Goal: Task Accomplishment & Management: Complete application form

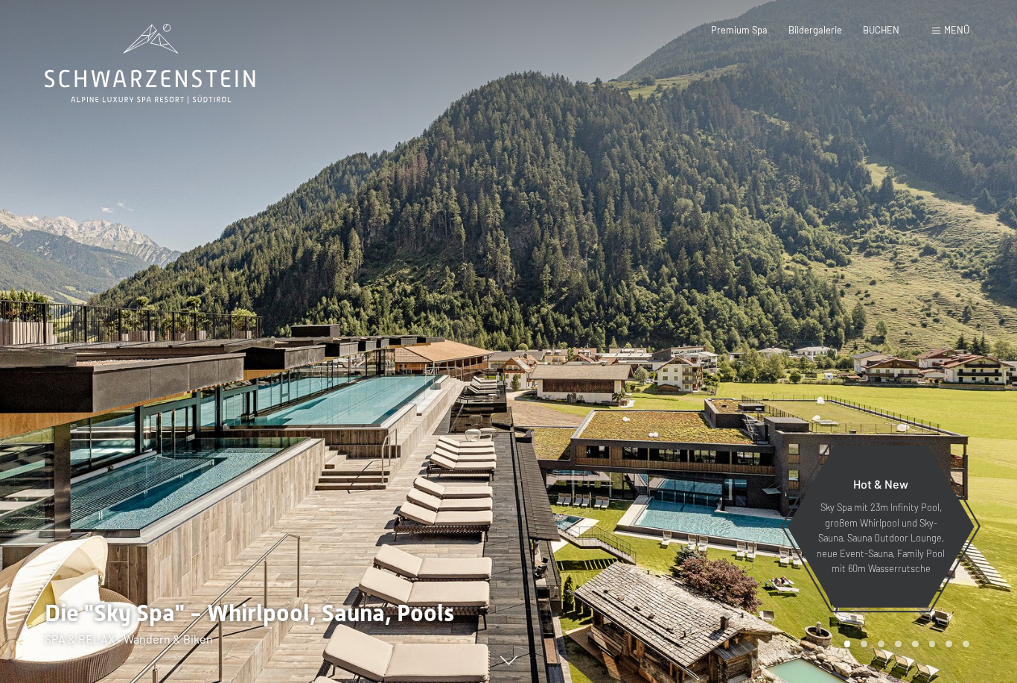
click at [934, 34] on div "Menü" at bounding box center [950, 30] width 37 height 13
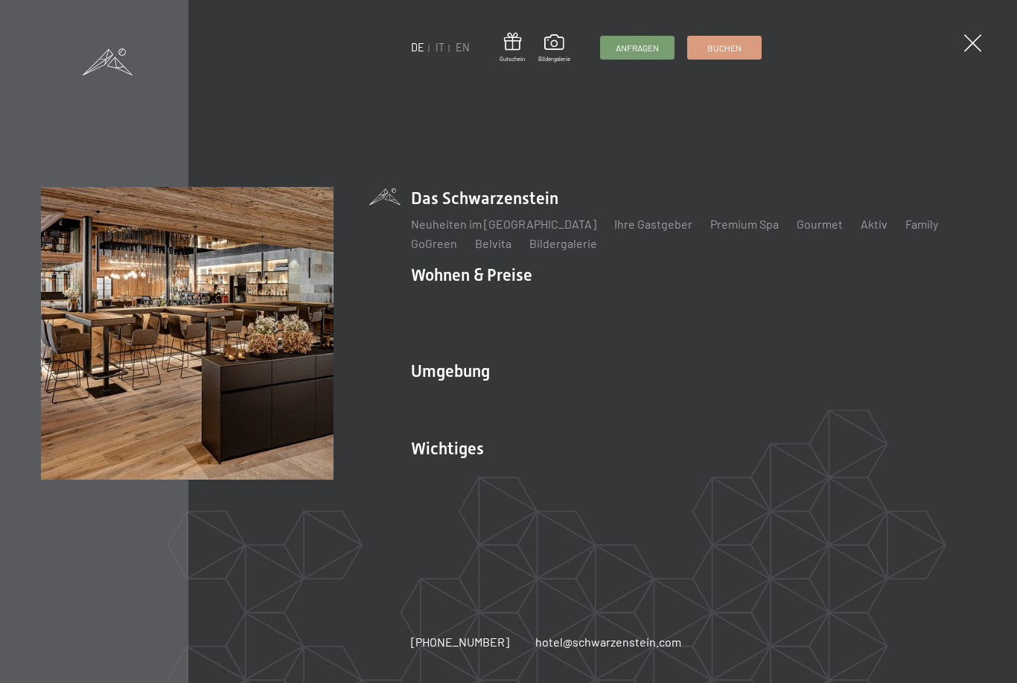
click at [838, 118] on div "DE IT EN Gutschein Bildergalerie Anfragen Buchen DE IT EN Das Schwarzenstein Ne…" at bounding box center [508, 341] width 1017 height 683
click at [980, 34] on div "DE IT EN Gutschein Bildergalerie Anfragen Buchen DE IT EN Das Schwarzenstein Ne…" at bounding box center [508, 341] width 1017 height 683
click at [984, 77] on div "DE IT EN Gutschein Bildergalerie Anfragen Buchen DE IT EN Das Schwarzenstein Ne…" at bounding box center [508, 341] width 1017 height 683
click at [968, 58] on div "DE IT EN Gutschein Bildergalerie Anfragen Buchen DE IT EN Das Schwarzenstein Ne…" at bounding box center [508, 341] width 1017 height 683
click at [975, 51] on span at bounding box center [972, 42] width 17 height 17
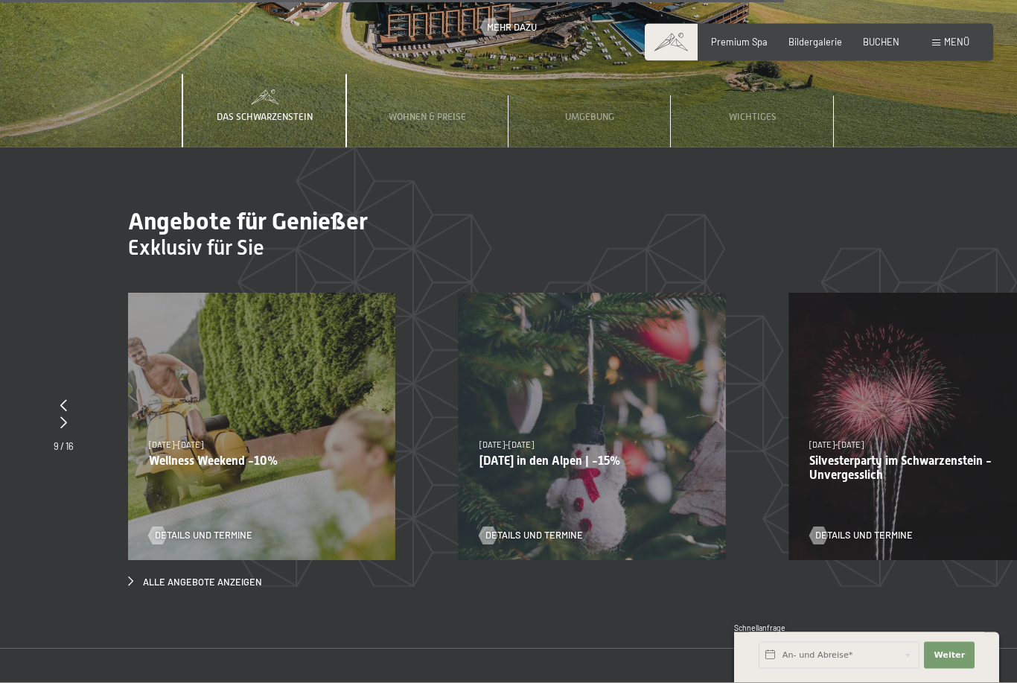
scroll to position [4360, 0]
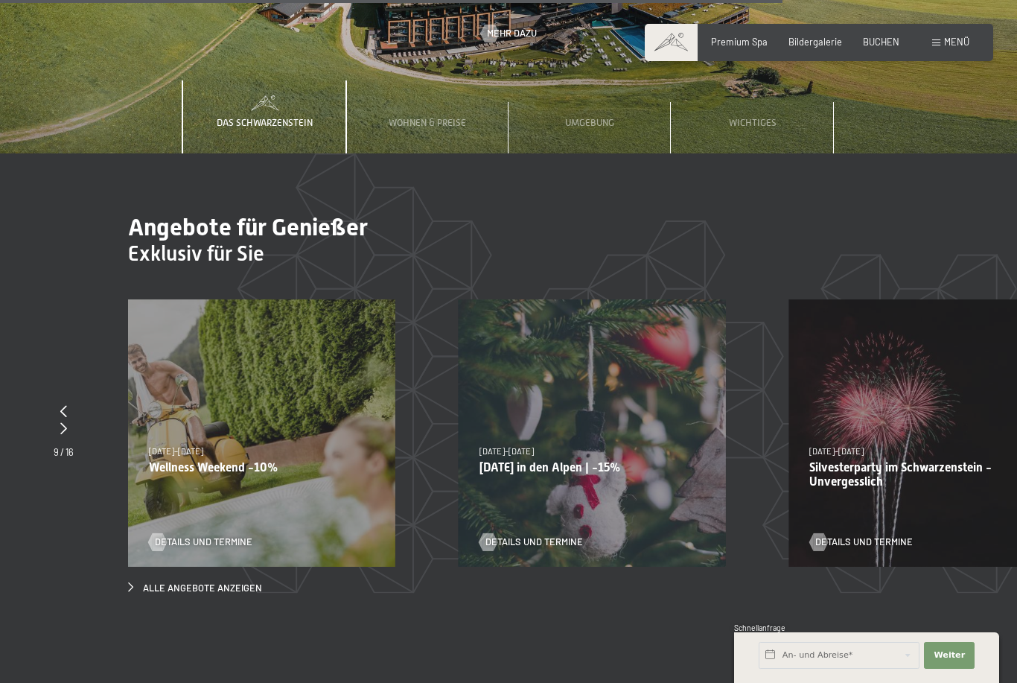
click at [66, 405] on icon at bounding box center [63, 411] width 7 height 12
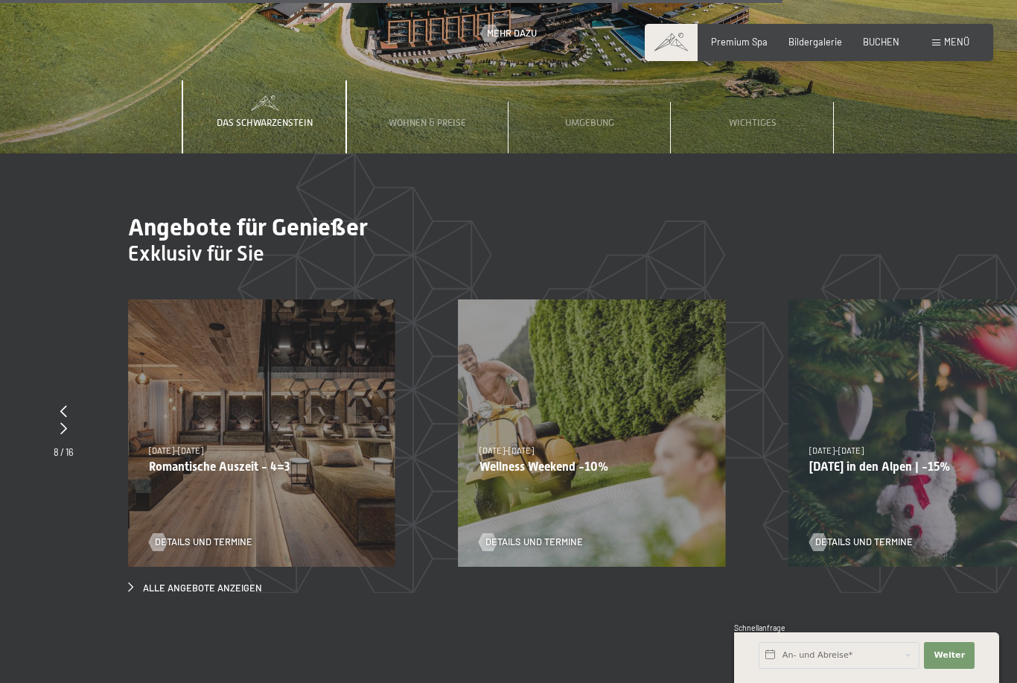
click at [673, 415] on div "13.11.–01.12.2025 11.12.–22.12.2025 15.01.–26.01.2026 12.03.–23.03.2026 14.05.–…" at bounding box center [592, 432] width 267 height 267
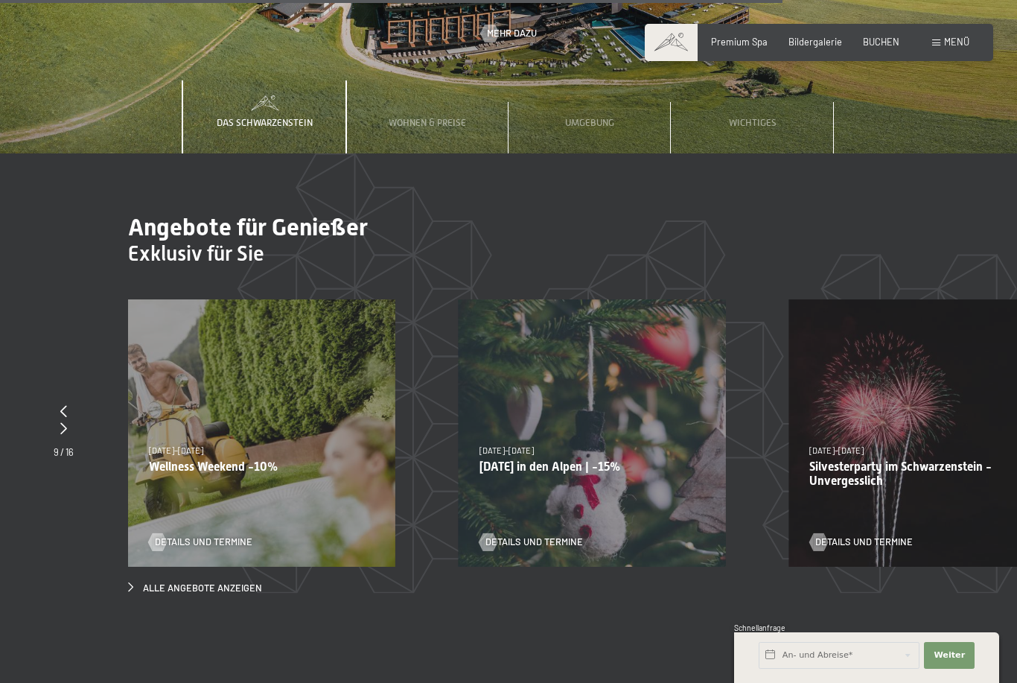
click at [211, 364] on div "13.11.–01.12.2025 11.12.–22.12.2025 15.01.–26.01.2026 12.03.–23.03.2026 14.05.–…" at bounding box center [261, 432] width 267 height 267
click at [183, 581] on span "Alle Angebote anzeigen" at bounding box center [202, 587] width 119 height 13
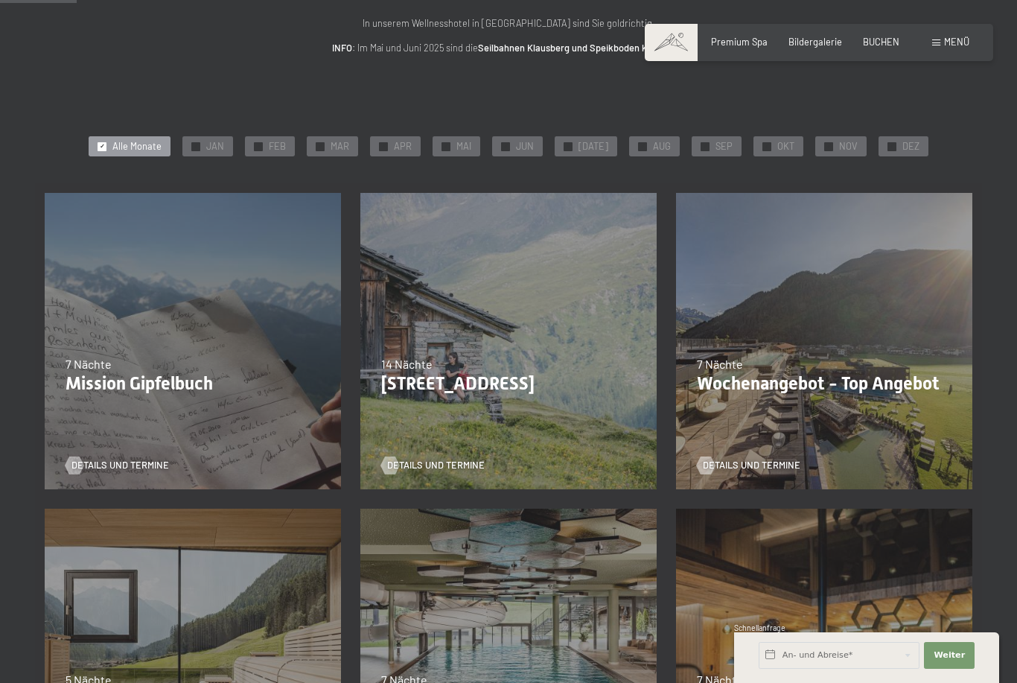
scroll to position [179, 0]
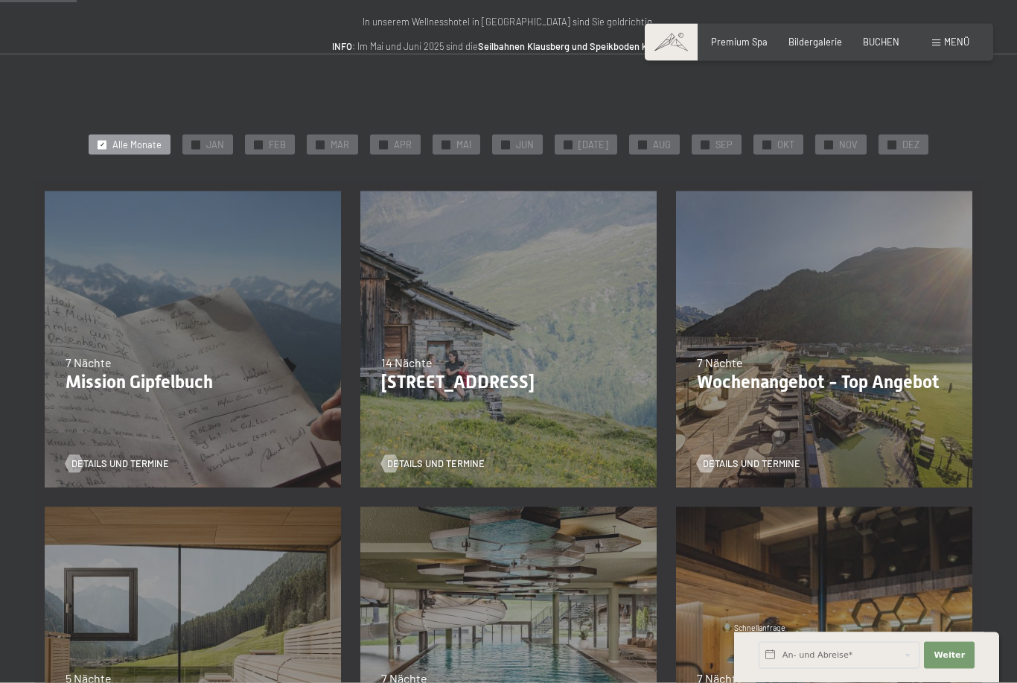
click at [841, 147] on span "NOV" at bounding box center [848, 144] width 19 height 13
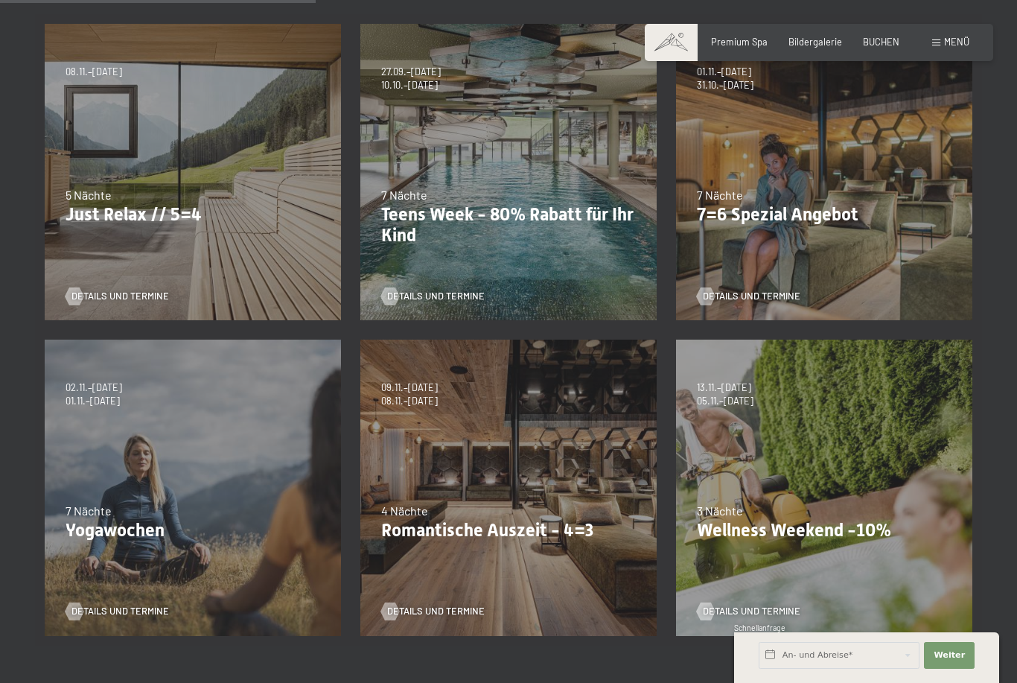
scroll to position [349, 0]
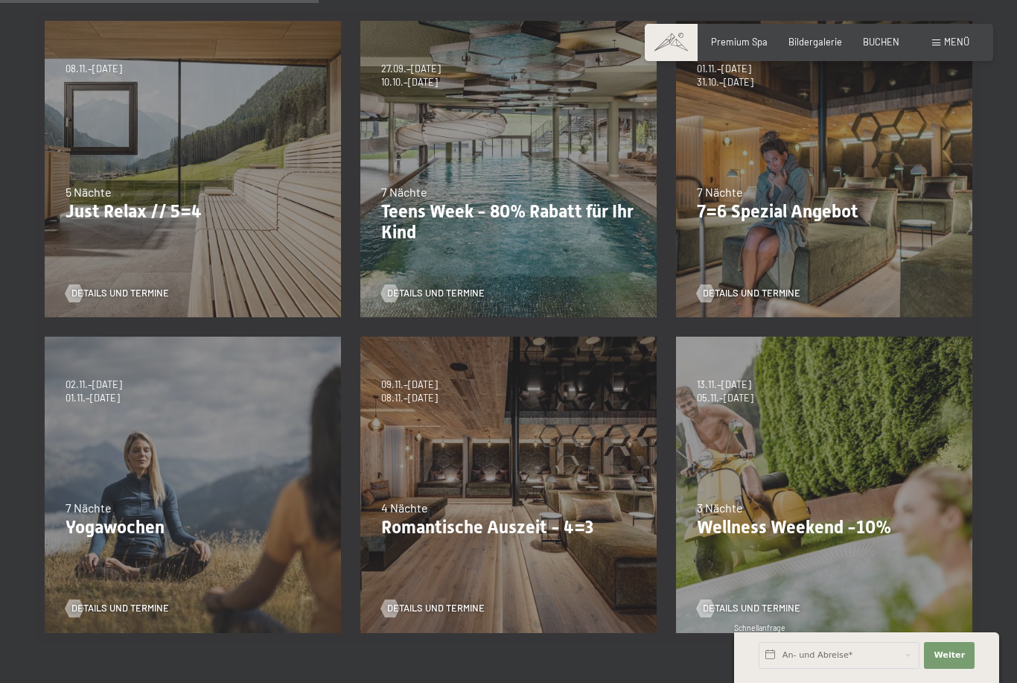
click at [793, 424] on div "13.11.–01.12.2025 11.12.–22.12.2025 15.01.–26.01.2026 12.03.–23.03.2026 14.05.–…" at bounding box center [824, 485] width 316 height 316
click at [750, 392] on span "05.11.–30.11.2026" at bounding box center [725, 398] width 57 height 13
click at [866, 408] on div "13.11.–01.12.2025 11.12.–22.12.2025 15.01.–26.01.2026 12.03.–23.03.2026 14.05.–…" at bounding box center [824, 485] width 316 height 316
click at [781, 606] on span "Details und Termine" at bounding box center [752, 607] width 98 height 13
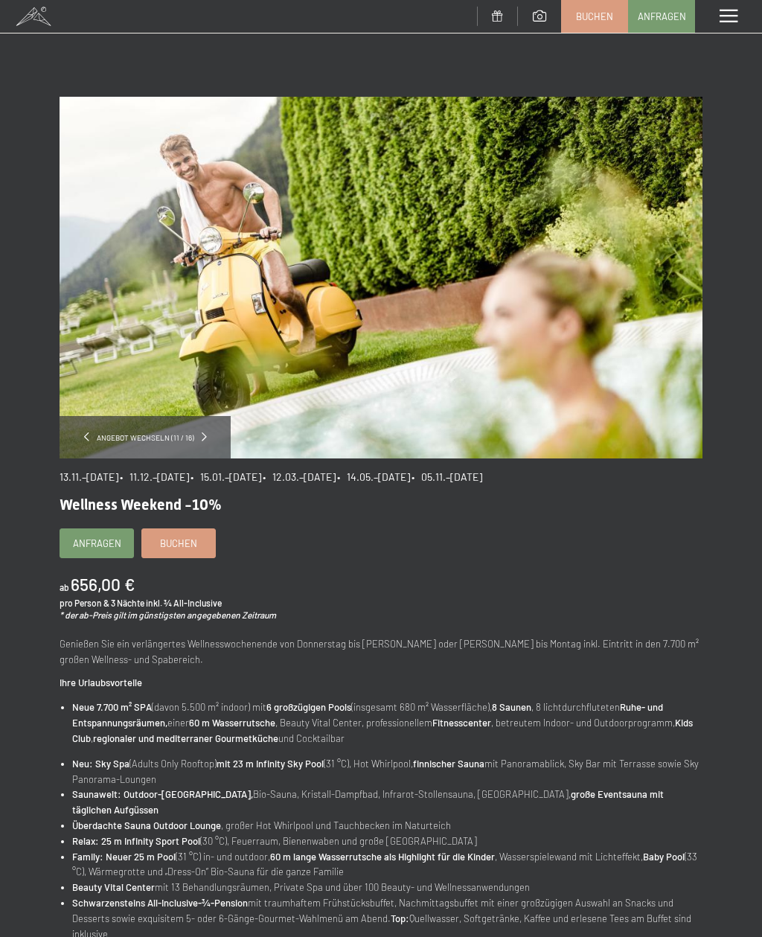
click at [107, 542] on span "Anfragen" at bounding box center [97, 543] width 48 height 13
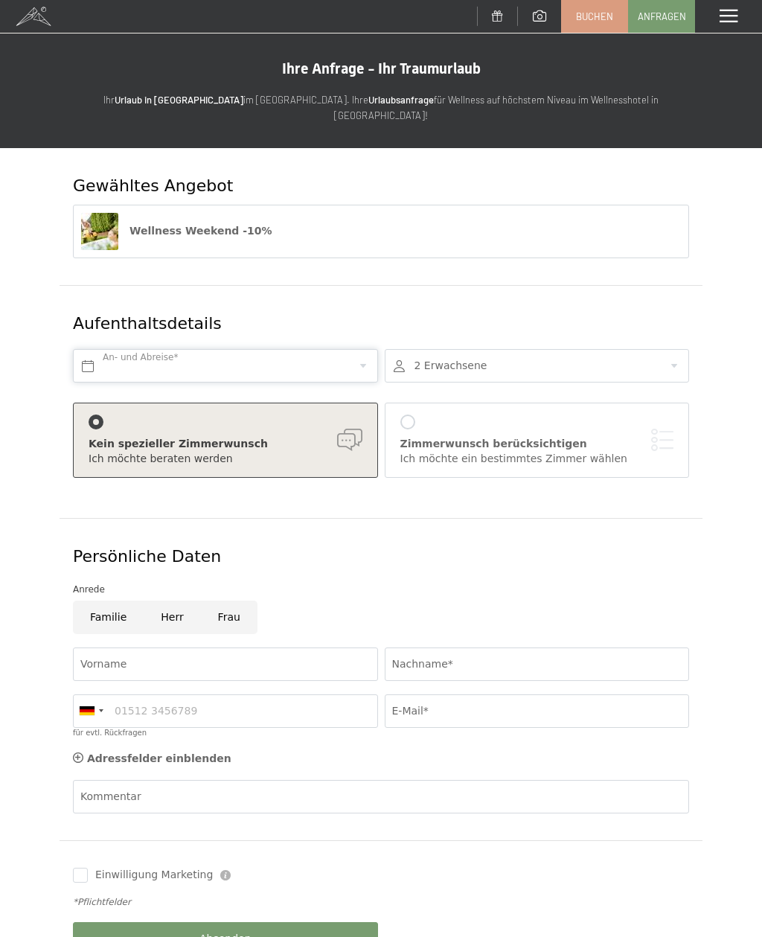
click at [112, 350] on input "text" at bounding box center [225, 365] width 305 height 33
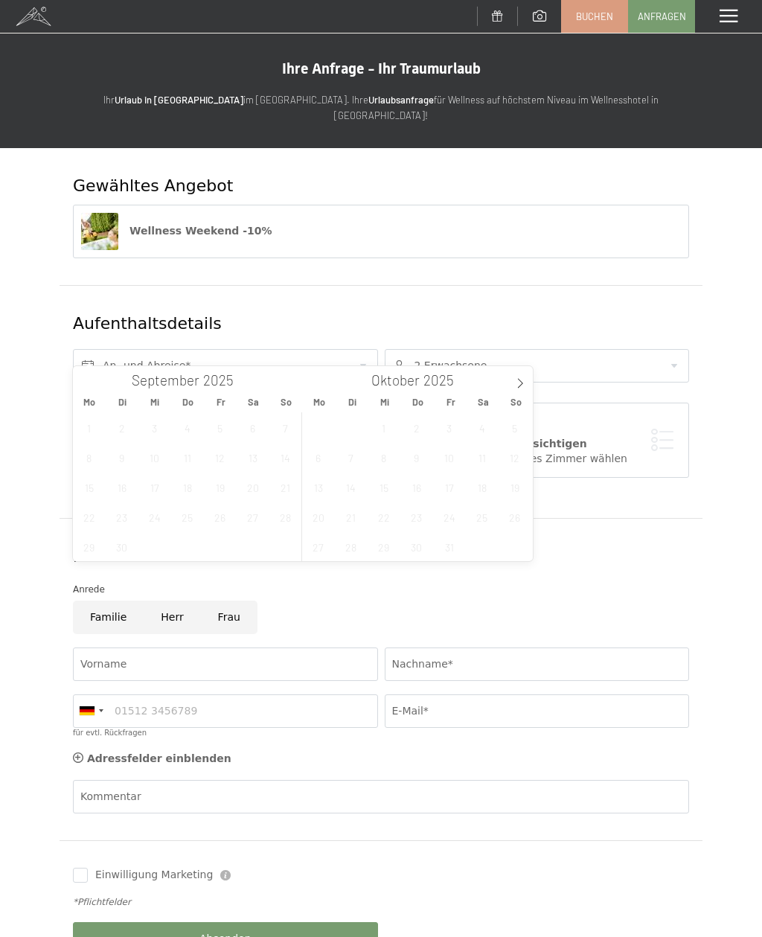
click at [517, 388] on icon at bounding box center [520, 383] width 10 height 10
click at [484, 520] on span "22" at bounding box center [481, 516] width 29 height 29
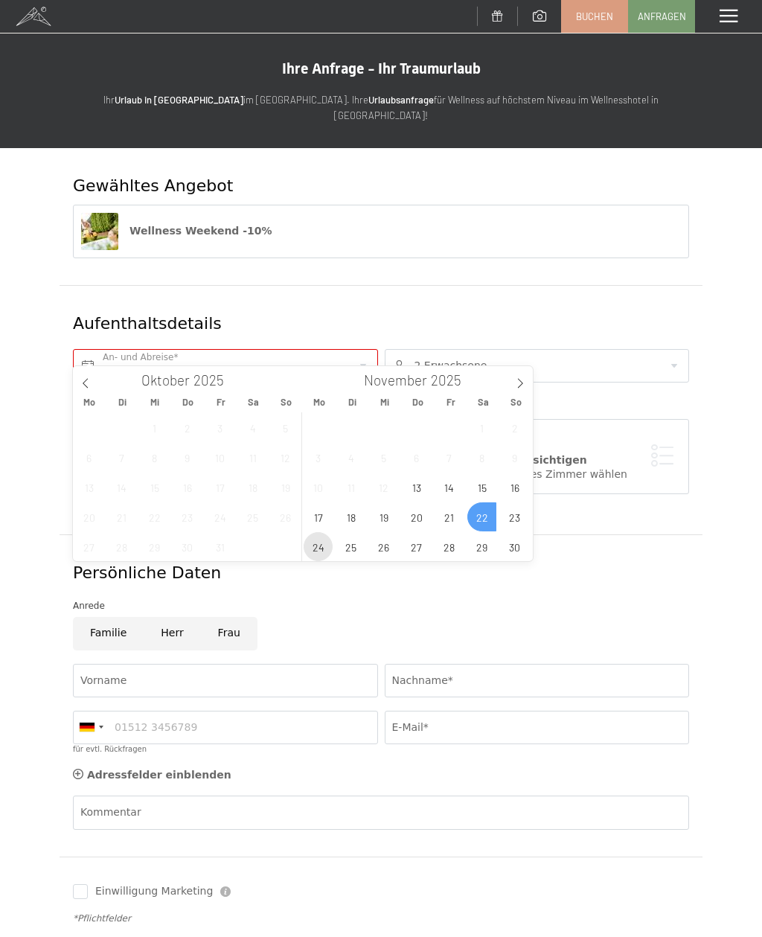
click at [324, 549] on span "24" at bounding box center [318, 546] width 29 height 29
type input "Sa. 22.11.2025 - Mo. 24.11.2025"
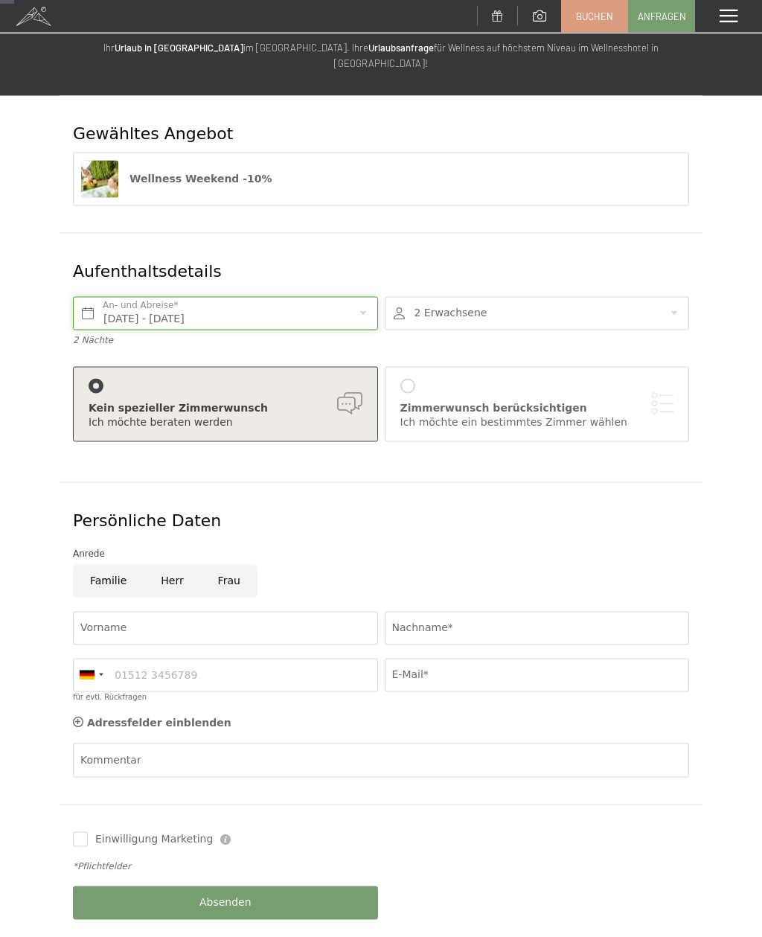
scroll to position [60, 0]
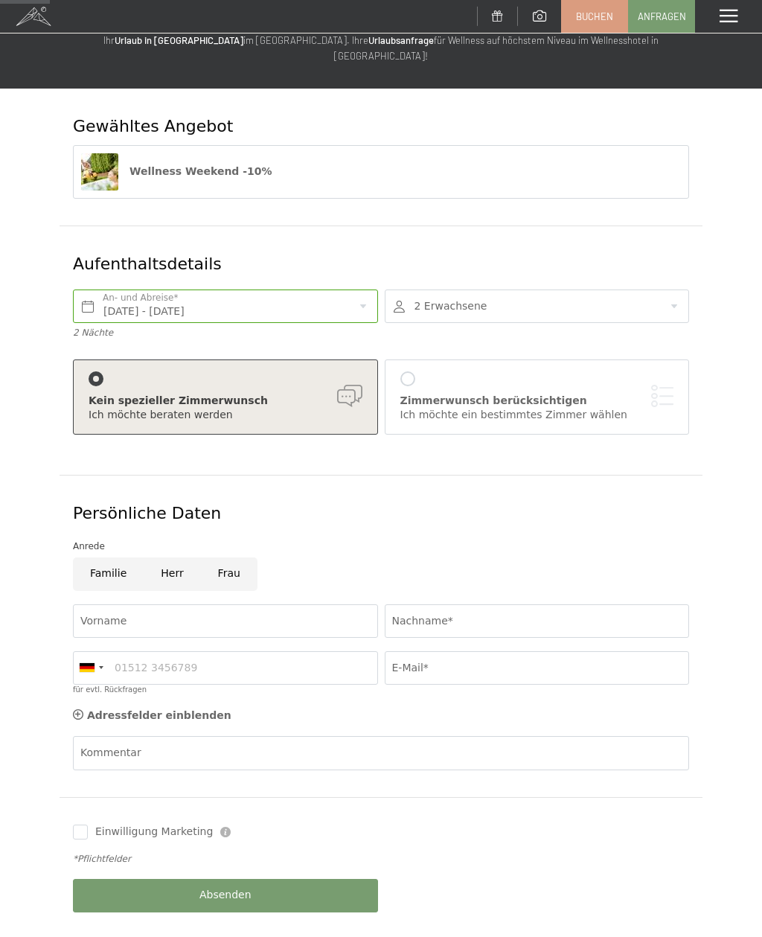
click at [230, 558] on input "Frau" at bounding box center [229, 574] width 57 height 33
radio input "true"
click at [514, 607] on input "Nachname*" at bounding box center [537, 620] width 305 height 33
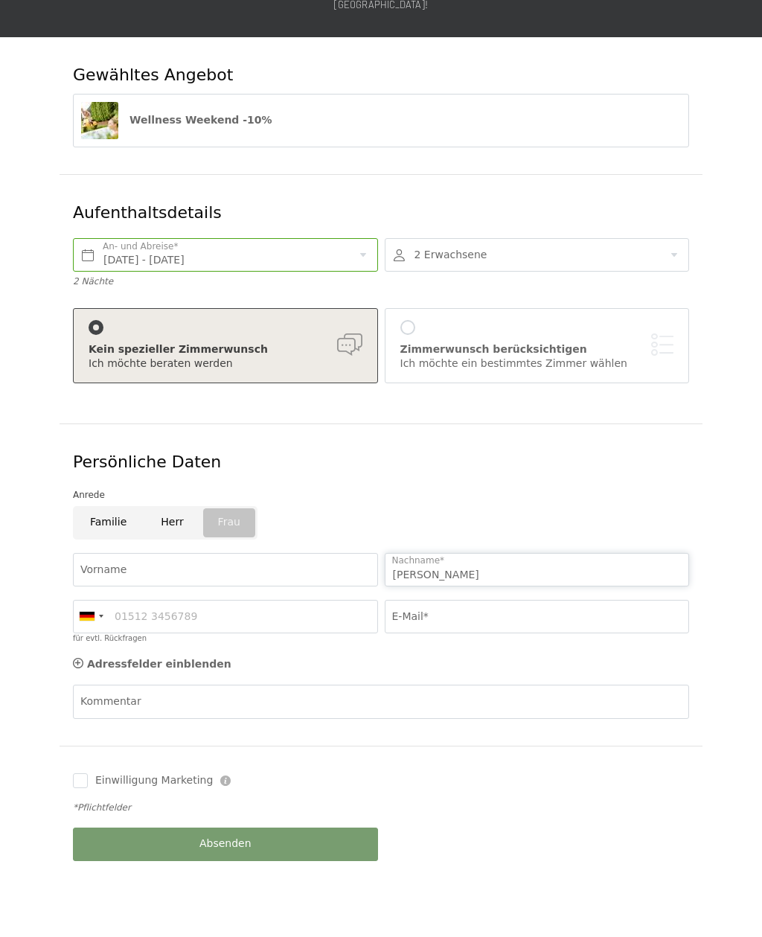
type input "Deschler"
click at [569, 652] on input "E-Mail*" at bounding box center [537, 668] width 305 height 33
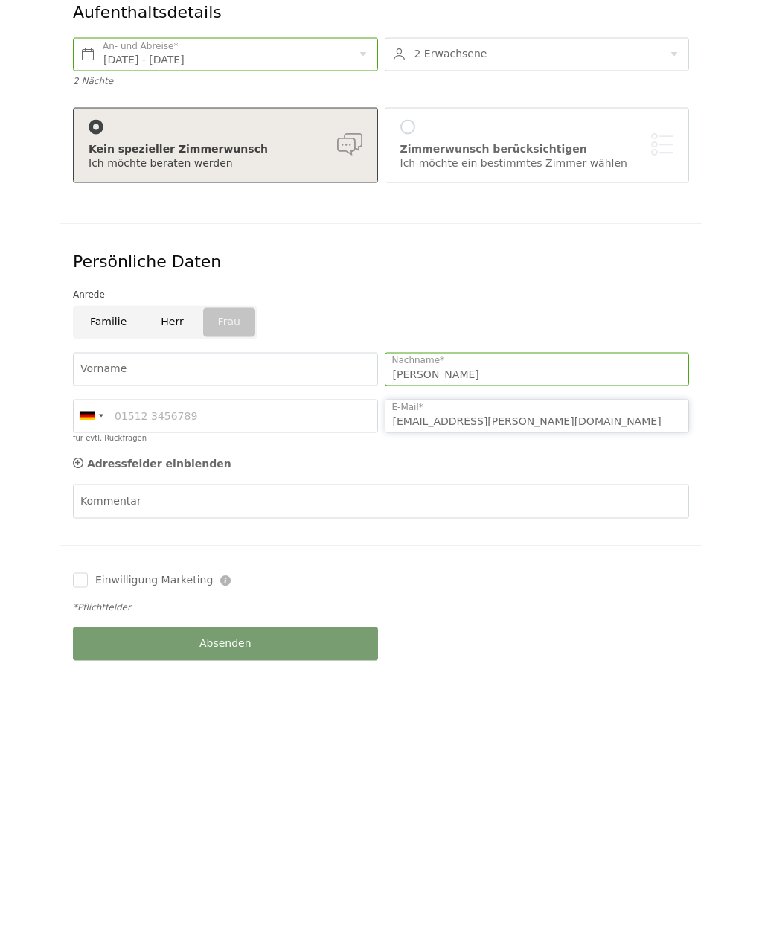
type input "Sissi.deschler@gmail.com"
click at [74, 825] on input "Einwilligung Marketing" at bounding box center [80, 832] width 15 height 15
checkbox input "true"
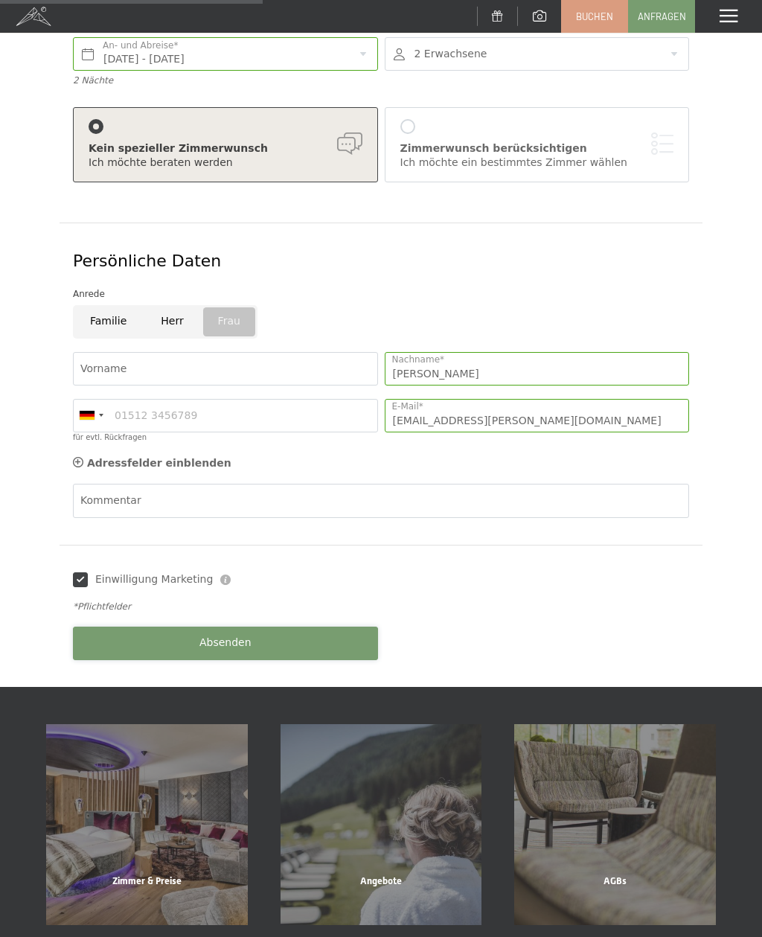
click at [170, 627] on button "Absenden" at bounding box center [225, 643] width 305 height 33
